Goal: Task Accomplishment & Management: Manage account settings

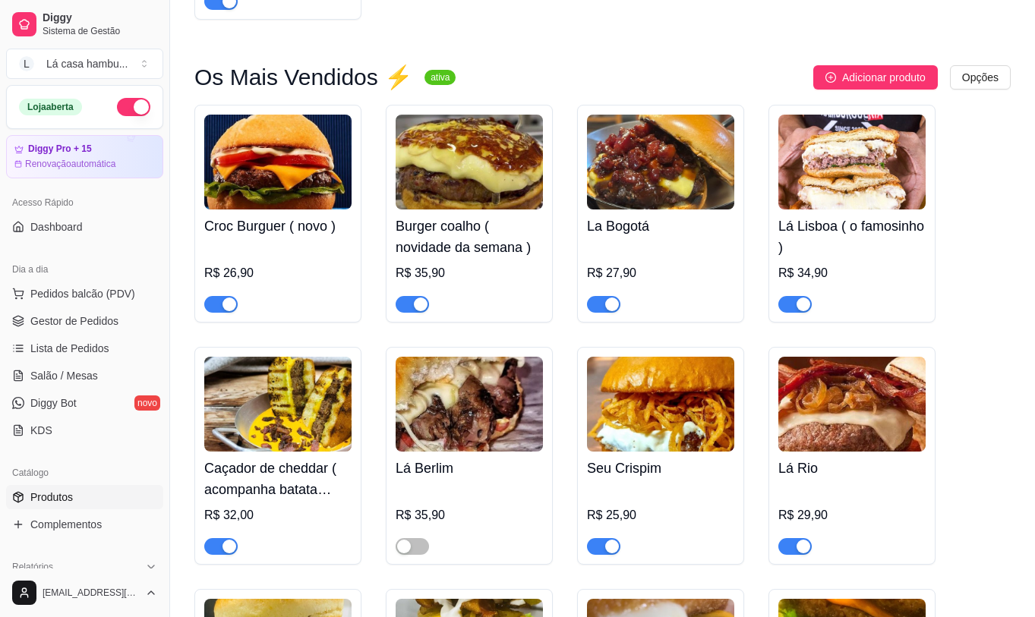
scroll to position [96, 0]
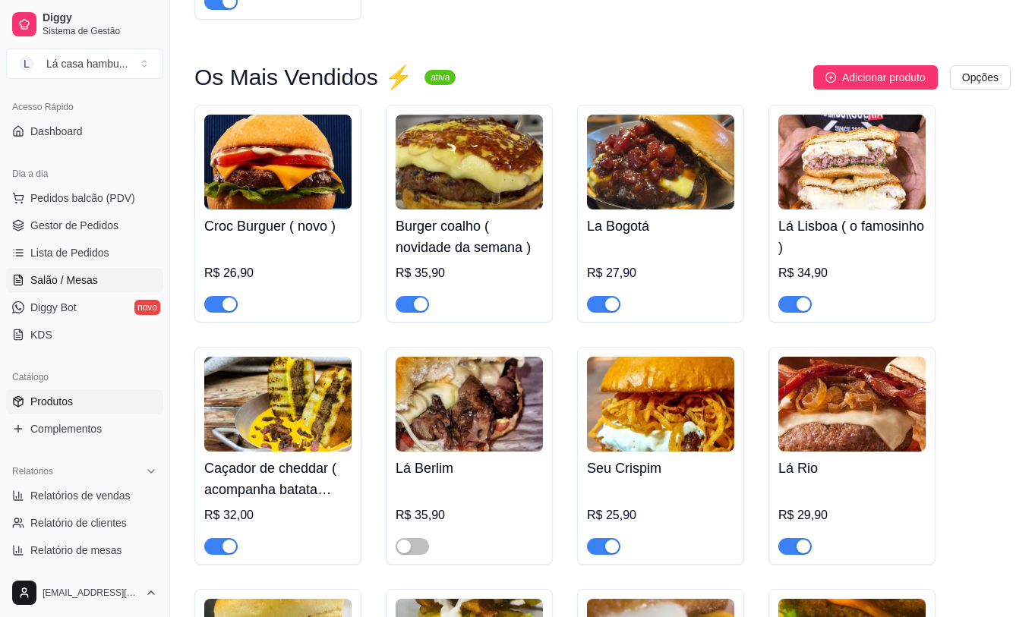
click at [109, 278] on link "Salão / Mesas" at bounding box center [84, 280] width 157 height 24
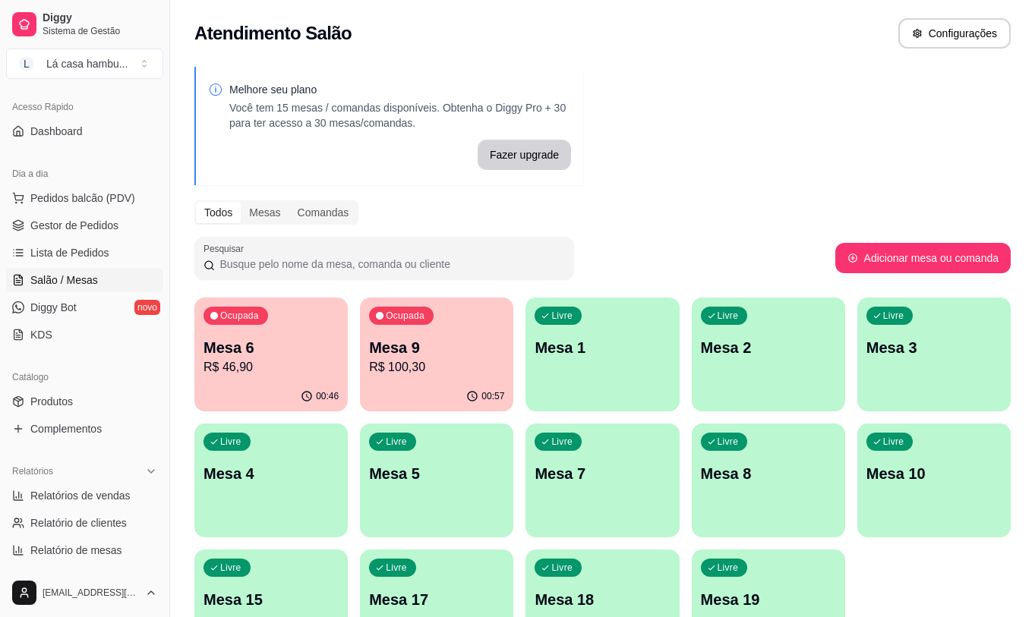
click at [258, 372] on p "R$ 46,90" at bounding box center [270, 367] width 135 height 18
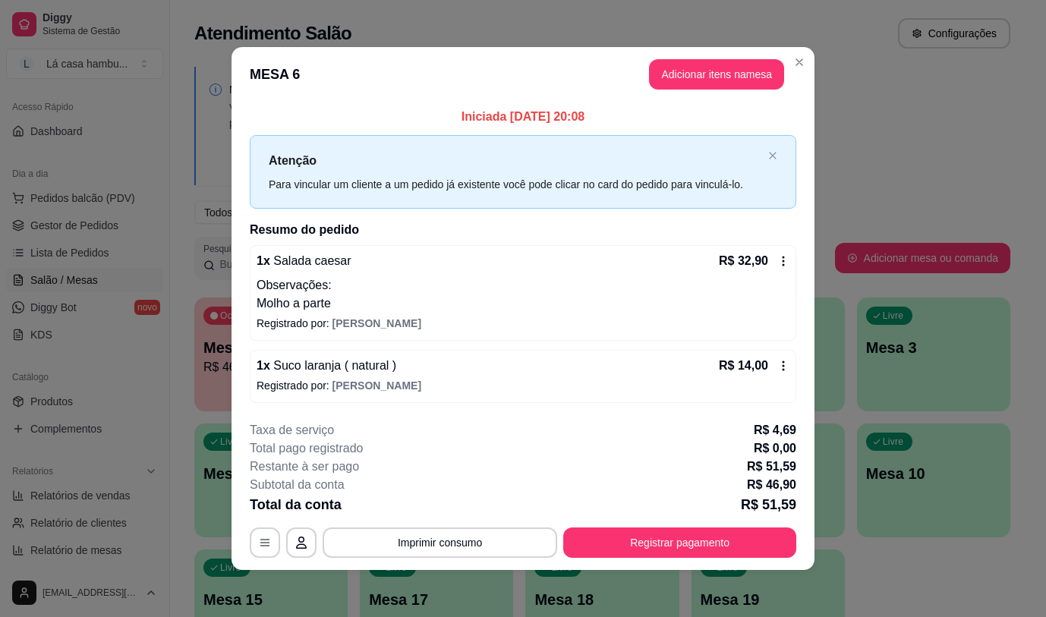
scroll to position [2, 0]
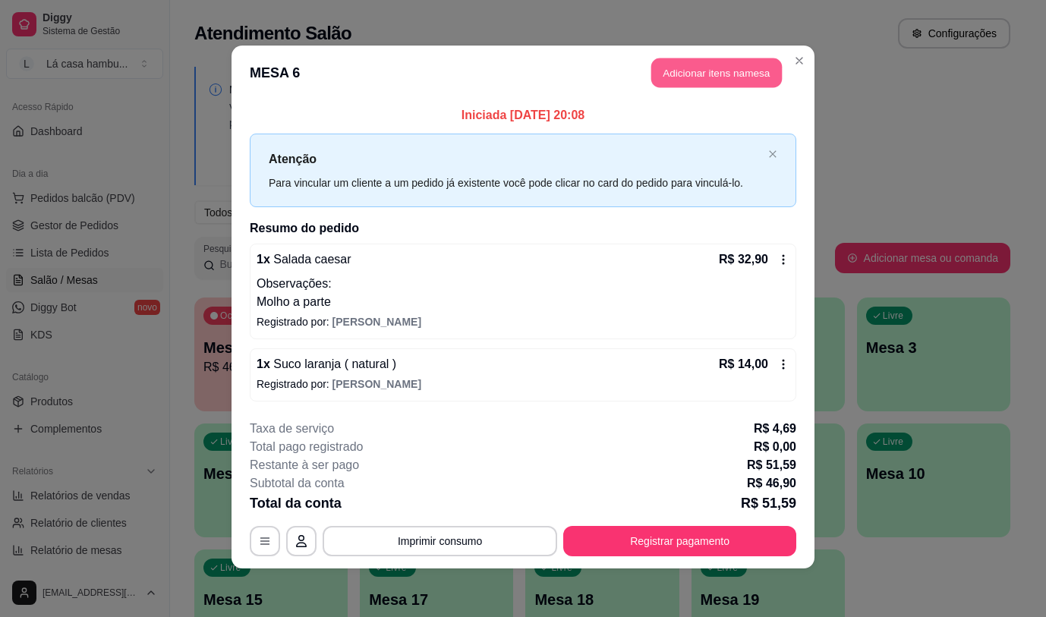
click at [669, 61] on button "Adicionar itens na mesa" at bounding box center [716, 73] width 131 height 30
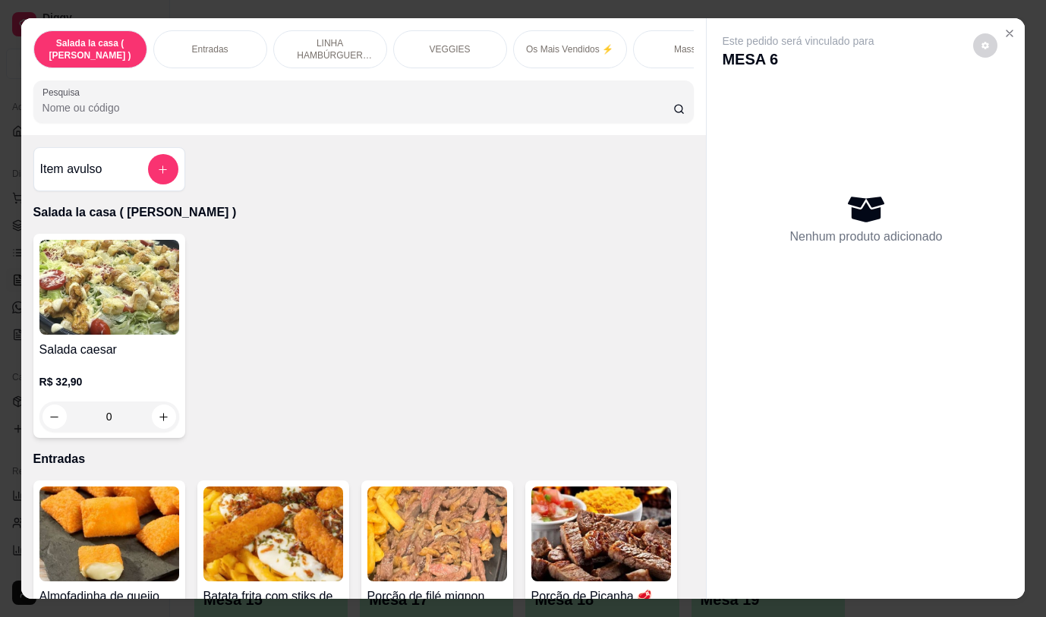
scroll to position [1135, 0]
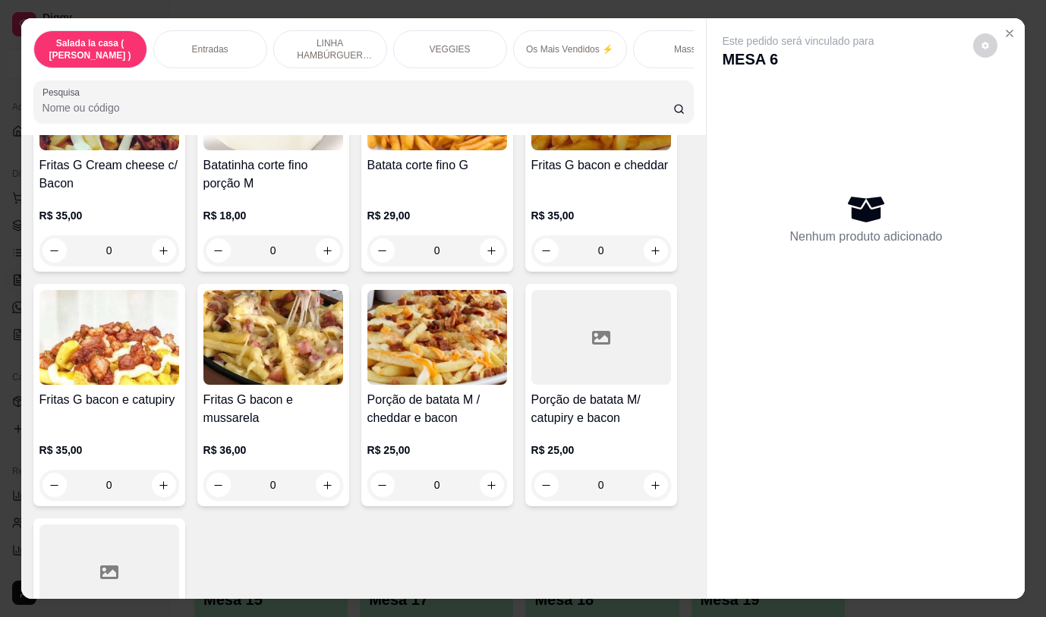
drag, startPoint x: 711, startPoint y: 303, endPoint x: 712, endPoint y: 343, distance: 40.3
click at [711, 308] on div "Este pedido será vinculado para MESA 6 Nenhum produto adicionado" at bounding box center [866, 296] width 318 height 556
click at [667, 467] on div "Porção de batata M/ catupiry e bacon R$ 25,00 0" at bounding box center [601, 395] width 152 height 222
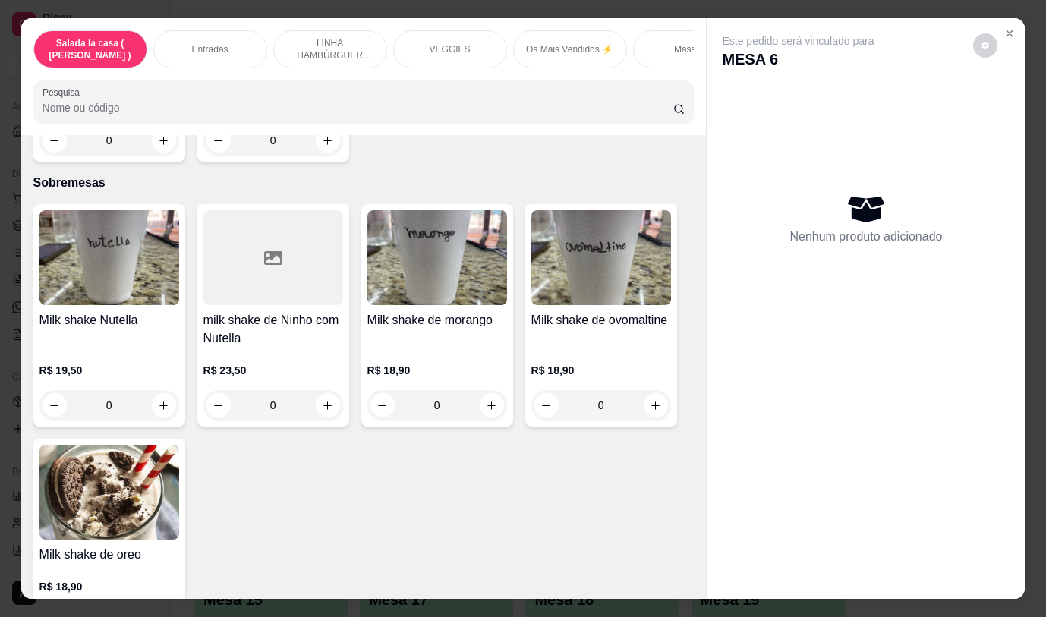
scroll to position [4792, 0]
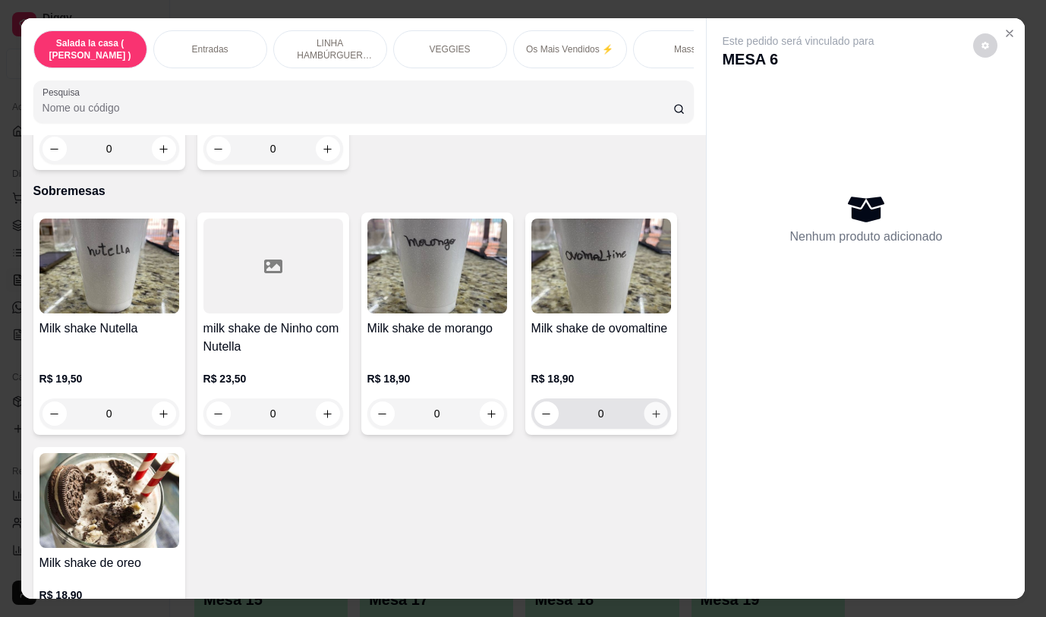
click at [651, 402] on button "increase-product-quantity" at bounding box center [656, 414] width 24 height 24
type input "1"
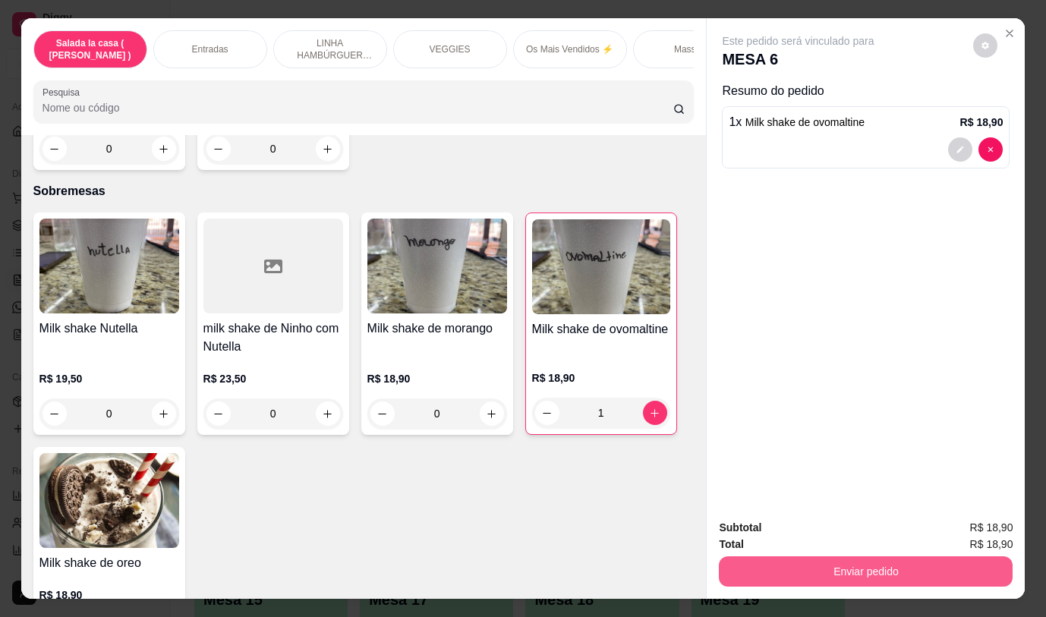
click at [802, 576] on button "Enviar pedido" at bounding box center [866, 572] width 294 height 30
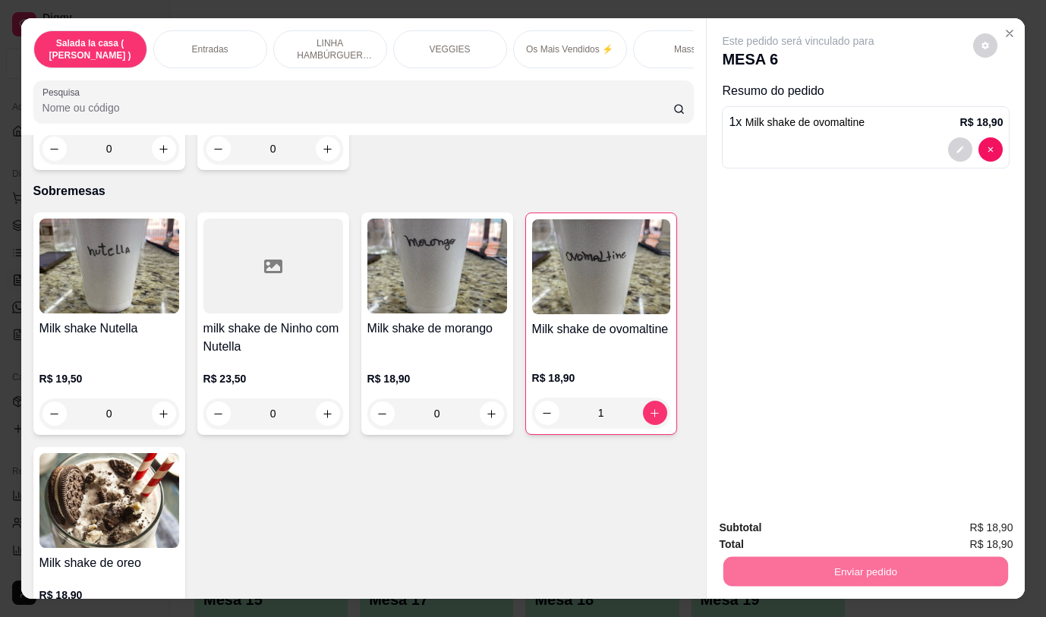
click at [788, 525] on button "Não registrar e enviar pedido" at bounding box center [816, 528] width 158 height 29
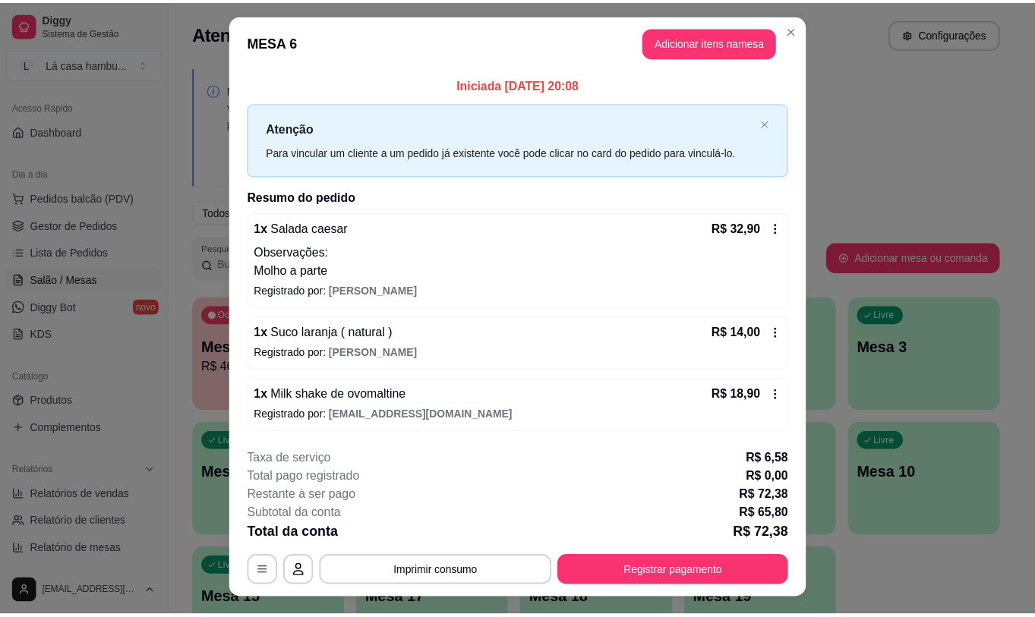
scroll to position [0, 0]
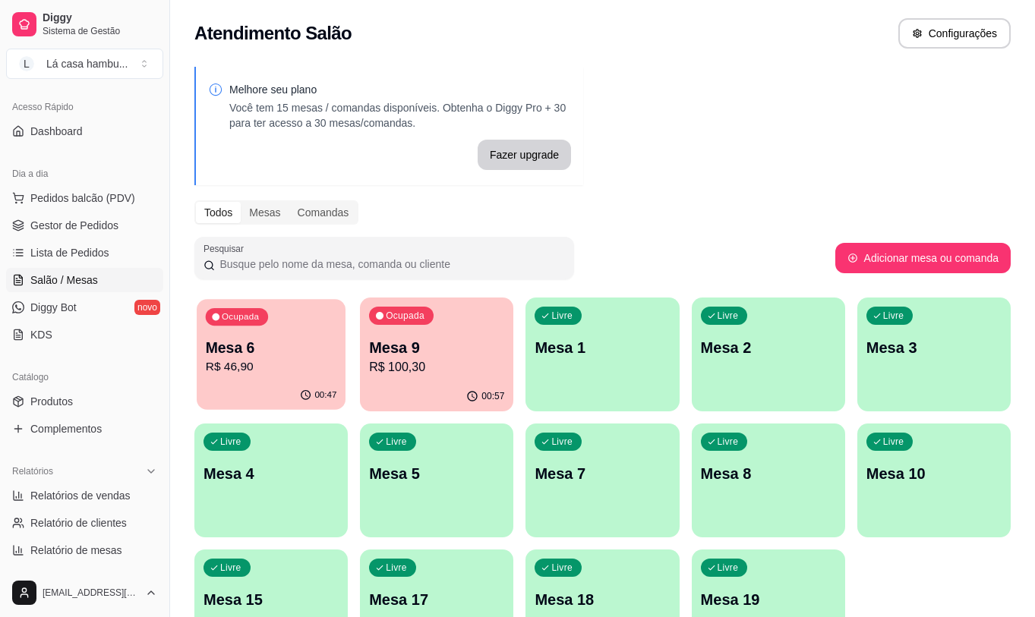
click at [234, 347] on p "Mesa 6" at bounding box center [271, 348] width 131 height 20
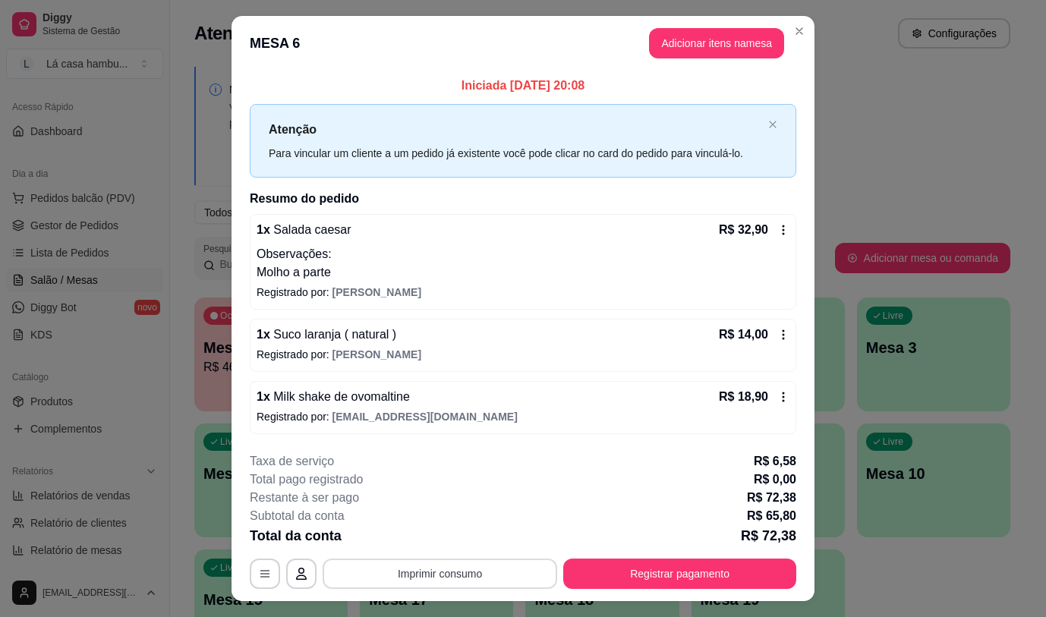
click at [497, 574] on button "Imprimir consumo" at bounding box center [440, 574] width 235 height 30
click at [434, 534] on button "IMPRESSORA" at bounding box center [439, 539] width 110 height 24
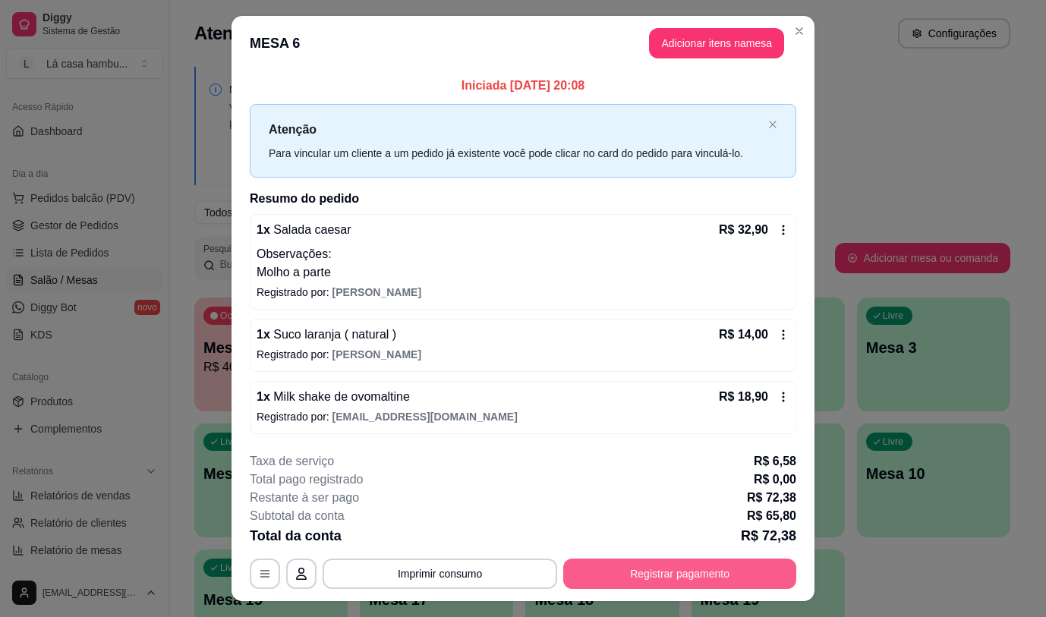
click at [718, 566] on button "Registrar pagamento" at bounding box center [679, 574] width 233 height 30
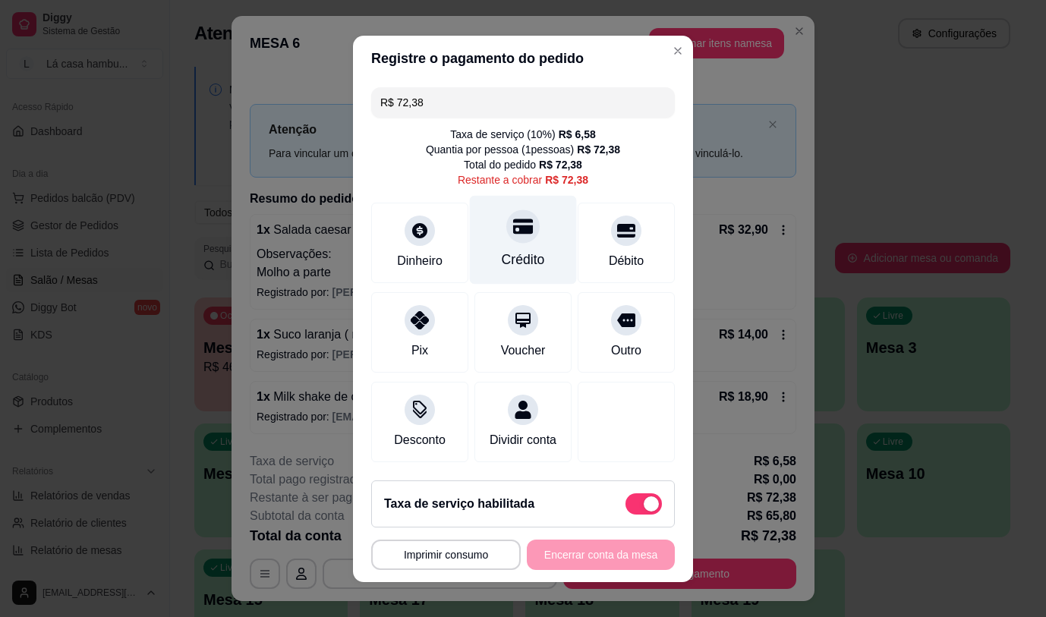
click at [506, 238] on div at bounding box center [522, 226] width 33 height 33
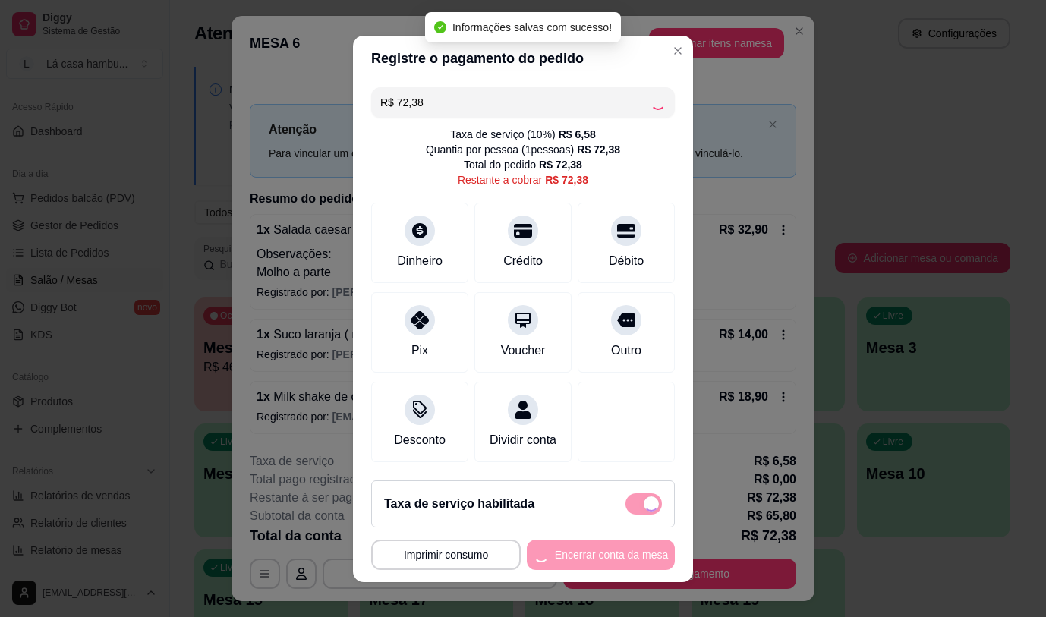
type input "R$ 0,00"
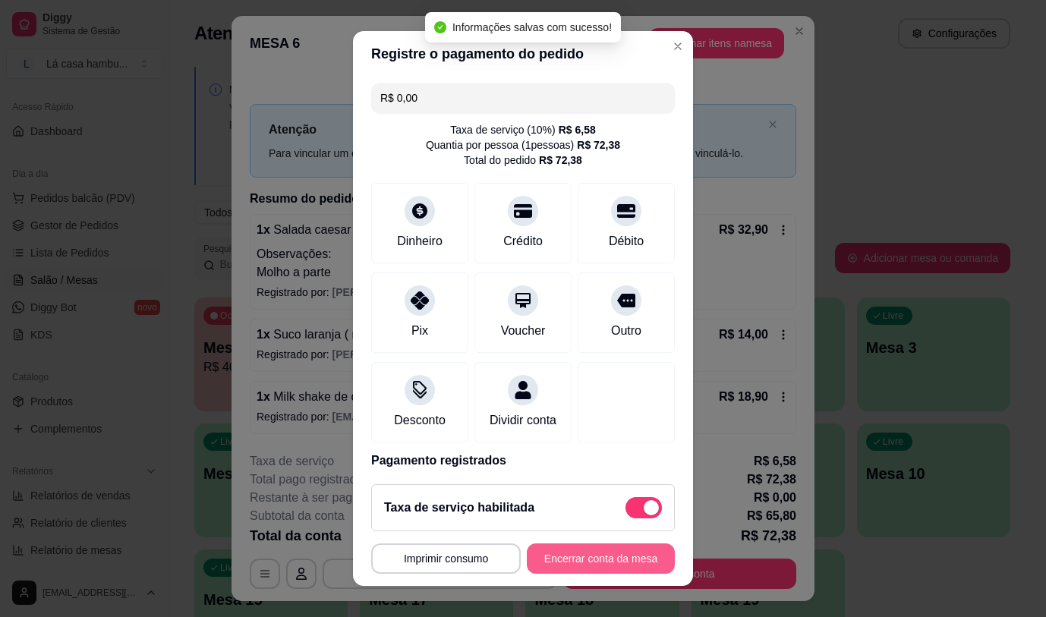
click at [584, 562] on button "Encerrar conta da mesa" at bounding box center [601, 559] width 148 height 30
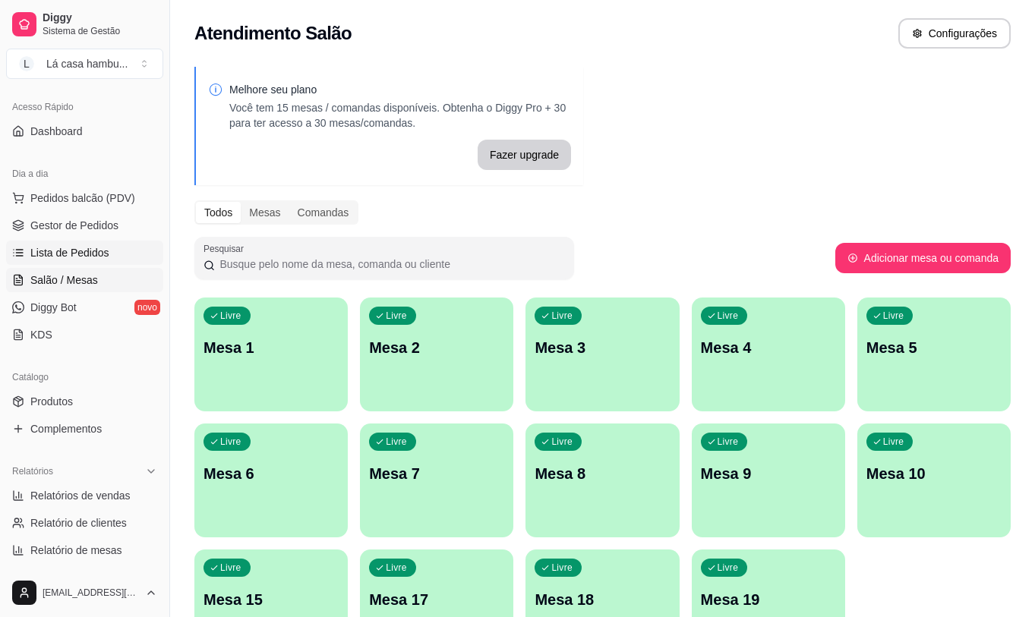
click at [106, 250] on link "Lista de Pedidos" at bounding box center [84, 253] width 157 height 24
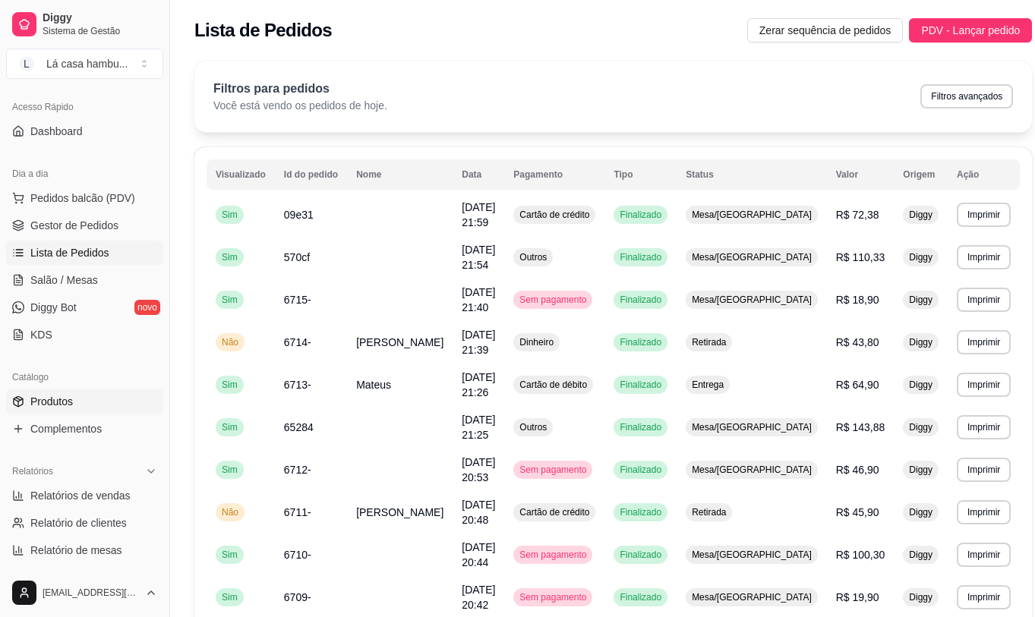
click at [106, 401] on link "Produtos" at bounding box center [84, 401] width 157 height 24
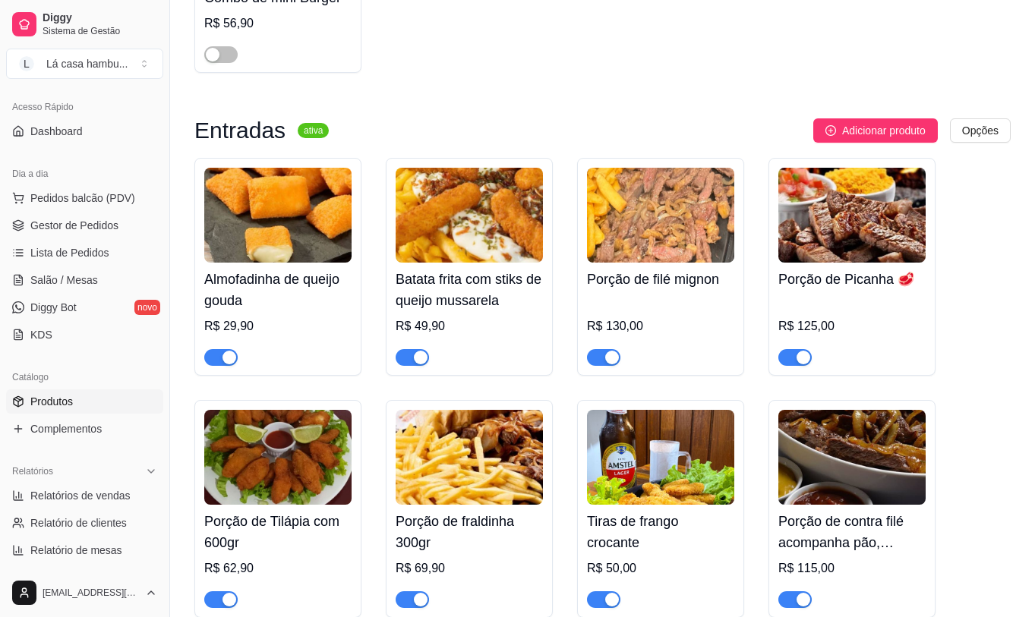
scroll to position [304, 0]
